Goal: Task Accomplishment & Management: Manage account settings

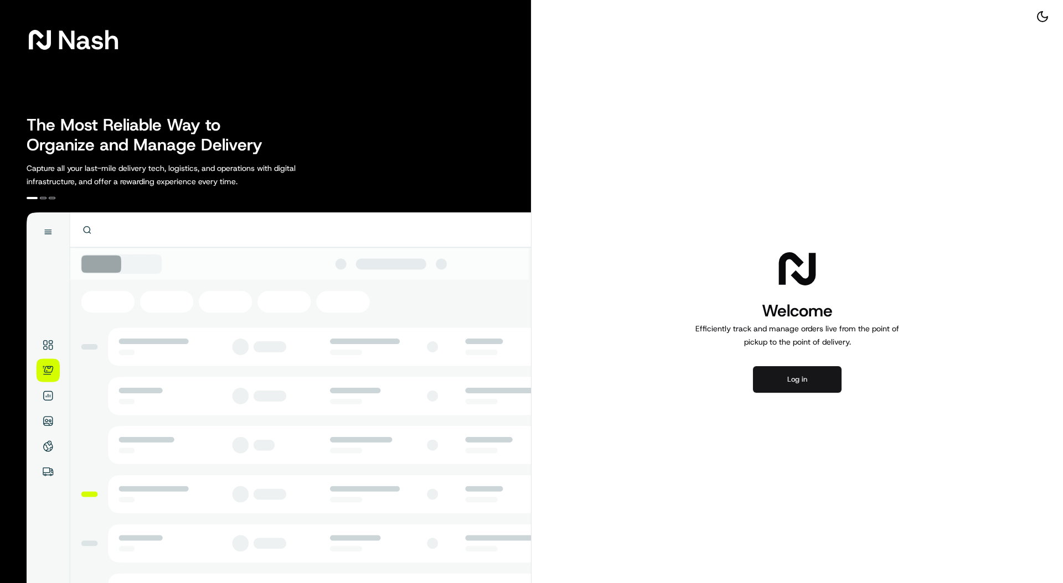
click at [801, 377] on button "Log in" at bounding box center [797, 379] width 89 height 27
click at [826, 382] on button "Log in" at bounding box center [797, 379] width 89 height 27
